Goal: Information Seeking & Learning: Learn about a topic

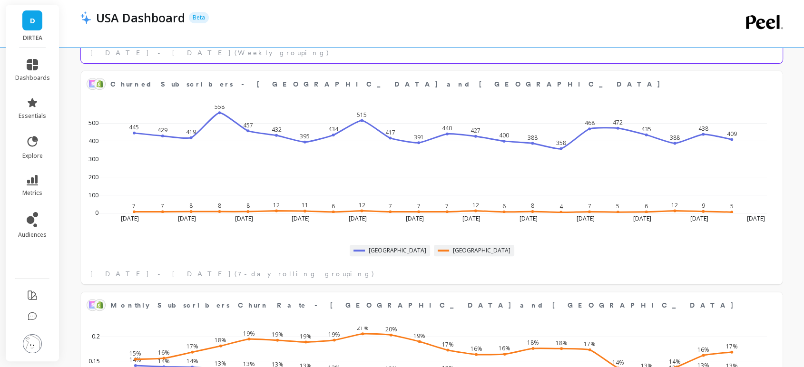
scroll to position [475, 0]
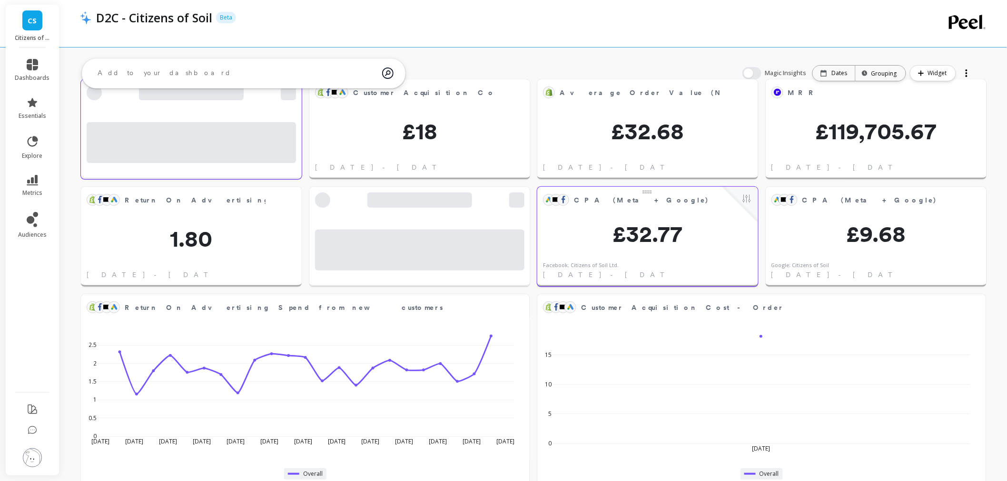
scroll to position [53, 0]
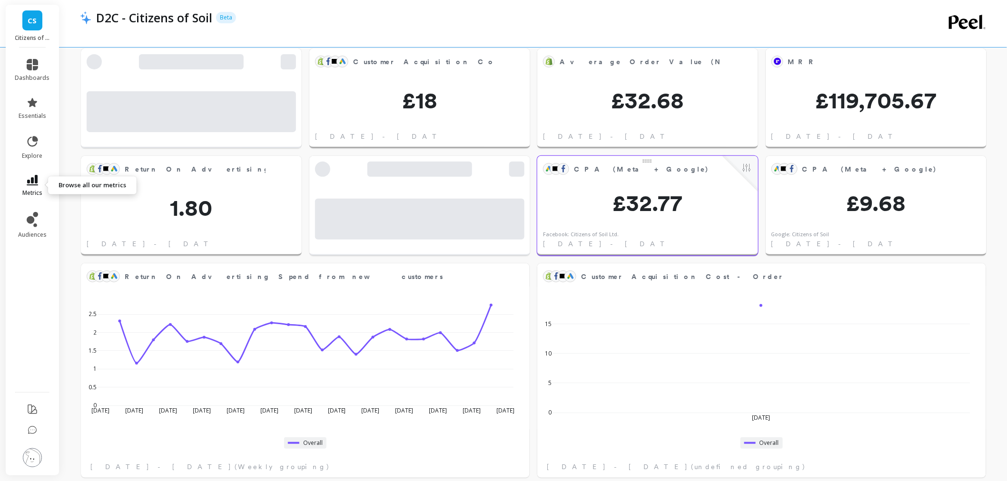
click at [34, 187] on link "metrics" at bounding box center [32, 186] width 35 height 22
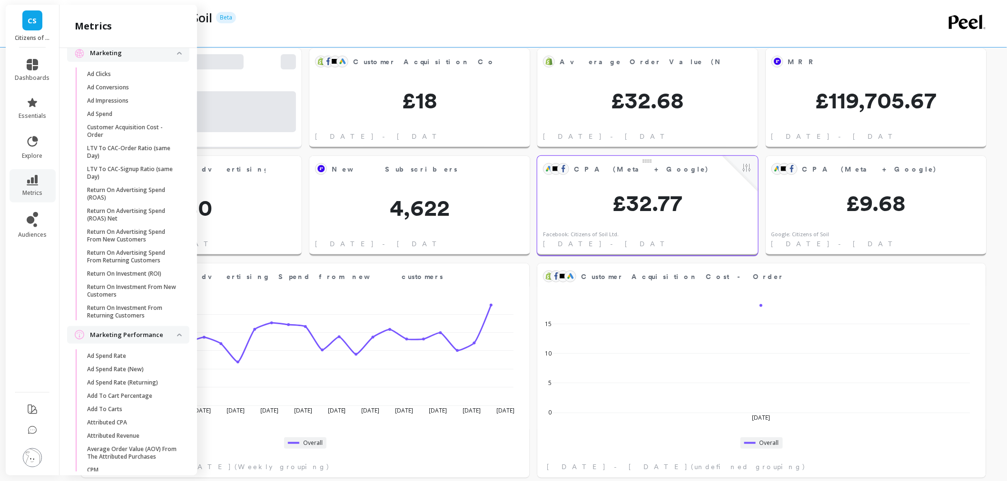
scroll to position [845, 0]
click at [109, 426] on p "Attributed CPA" at bounding box center [107, 422] width 40 height 8
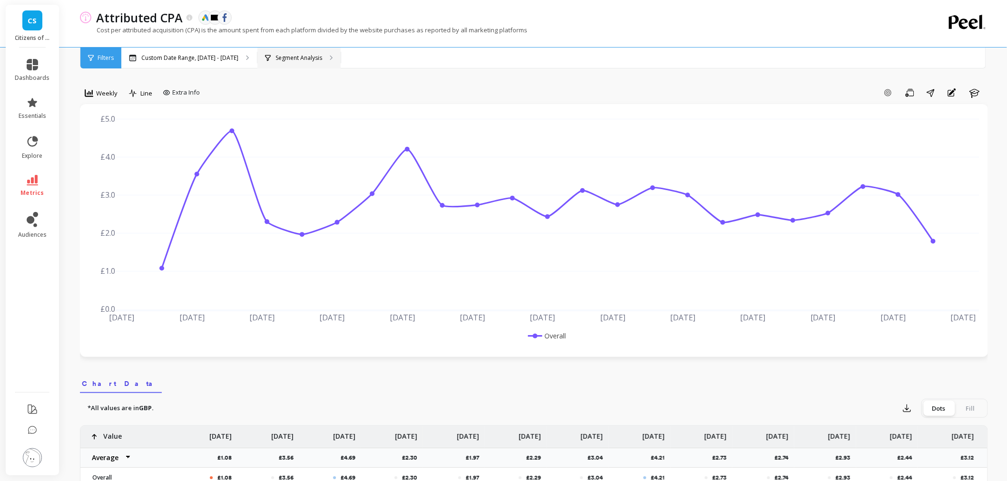
click at [294, 52] on div "Segment Analysis" at bounding box center [298, 58] width 83 height 21
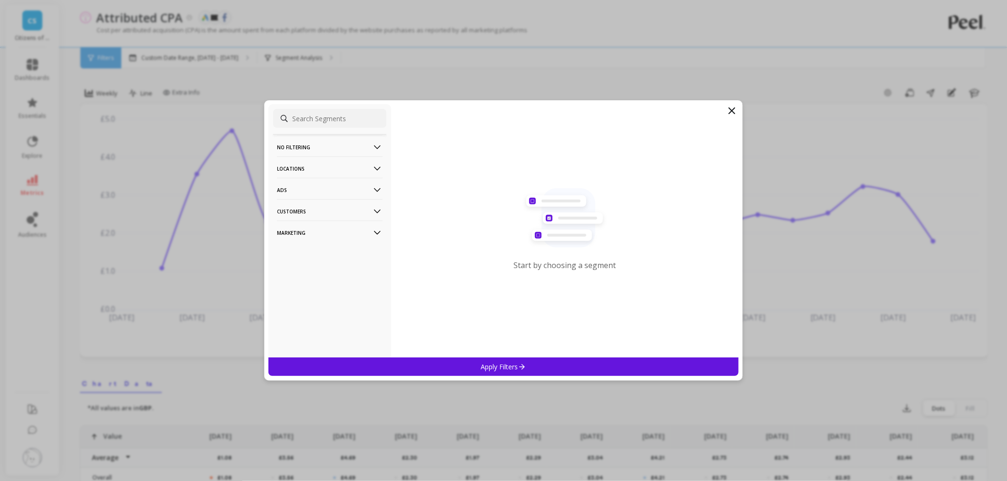
click at [329, 227] on p "Marketing" at bounding box center [330, 233] width 106 height 24
click at [313, 257] on div "Ads Accounts" at bounding box center [329, 251] width 113 height 15
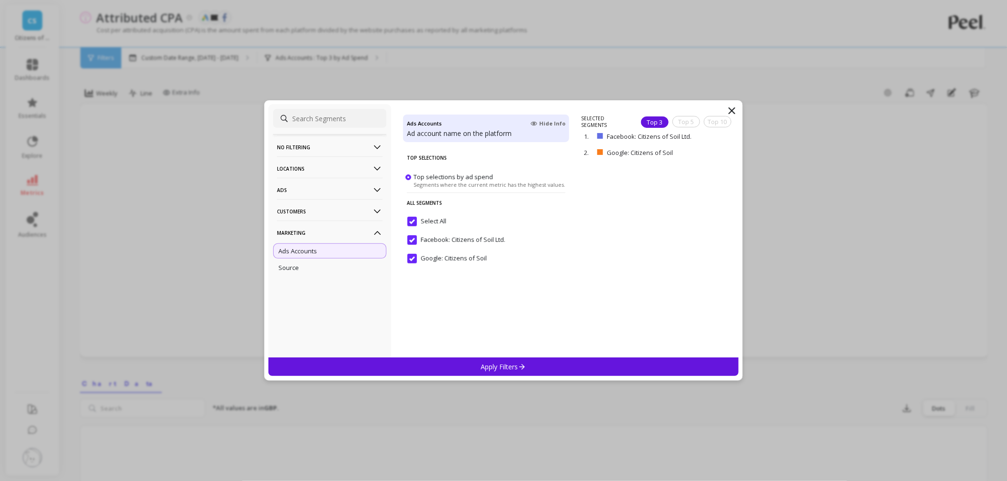
click at [414, 217] on input "Select All" at bounding box center [426, 222] width 39 height 10
click at [408, 260] on input "Google: Citizens of Soil" at bounding box center [446, 259] width 79 height 10
click at [512, 376] on div "No filtering Overall Locations Countries Regions Ads Buying Types Campaigns Dev…" at bounding box center [503, 240] width 479 height 281
click at [517, 358] on div "Apply Filters" at bounding box center [503, 367] width 470 height 19
